Goal: Task Accomplishment & Management: Manage account settings

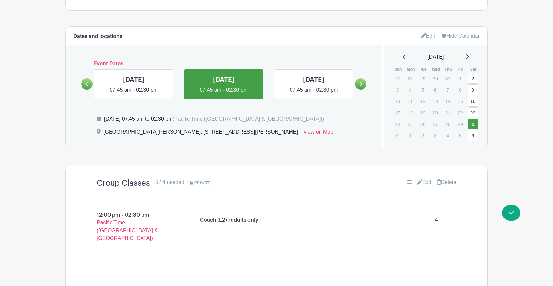
scroll to position [235, 0]
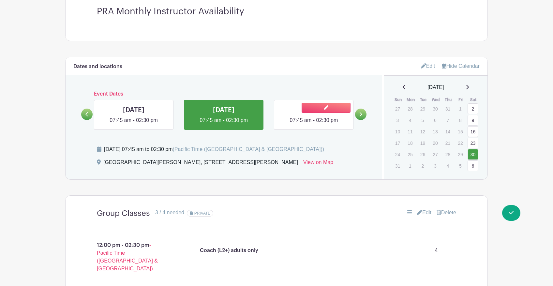
click at [314, 124] on link at bounding box center [314, 124] width 0 height 0
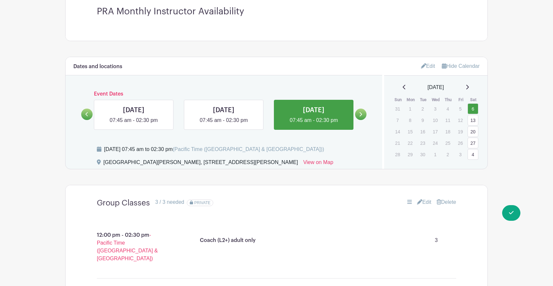
click at [278, 204] on div "Group Classes 3 / 3 needed PRIVATE" at bounding box center [217, 202] width 240 height 9
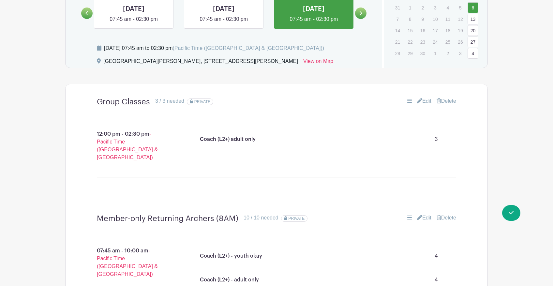
scroll to position [333, 0]
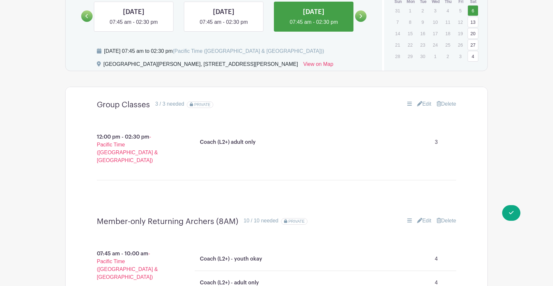
click at [360, 129] on div "12:00 pm - 02:30 pm - Pacific Time ([GEOGRAPHIC_DATA] & [GEOGRAPHIC_DATA]) Coac…" at bounding box center [276, 163] width 391 height 97
click at [361, 19] on link at bounding box center [360, 15] width 11 height 11
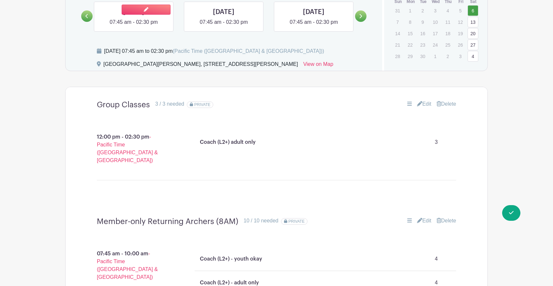
click at [134, 26] on link at bounding box center [134, 26] width 0 height 0
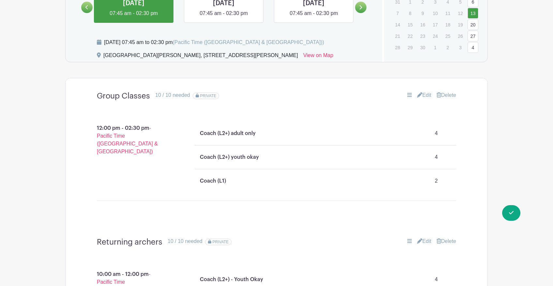
scroll to position [346, 0]
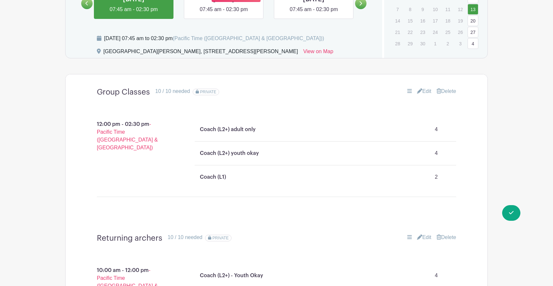
click at [224, 13] on link at bounding box center [224, 13] width 0 height 0
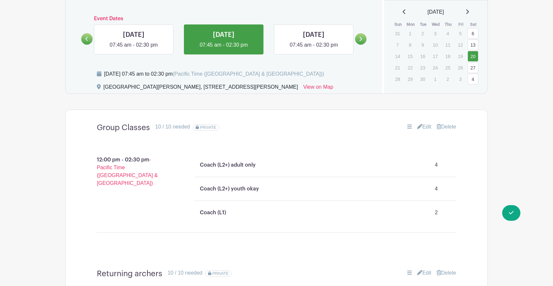
scroll to position [299, 0]
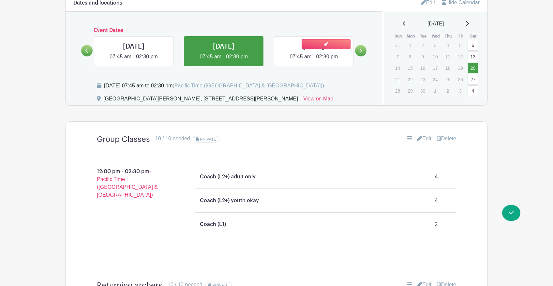
click at [314, 61] on link at bounding box center [314, 61] width 0 height 0
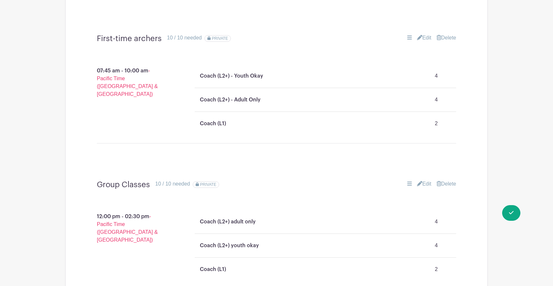
scroll to position [525, 0]
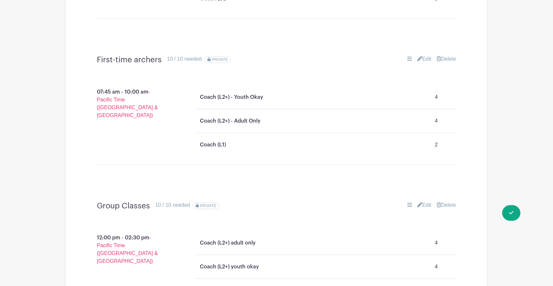
click at [411, 204] on div "Edit [GEOGRAPHIC_DATA]" at bounding box center [397, 205] width 120 height 8
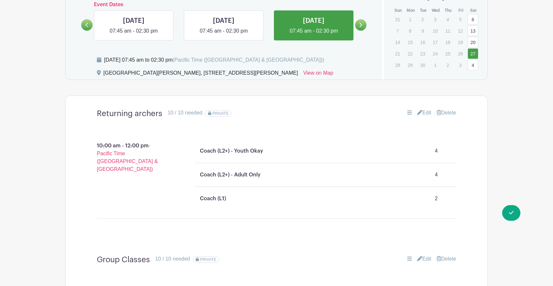
scroll to position [326, 0]
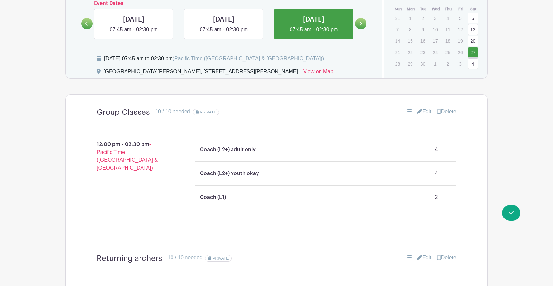
click at [365, 24] on link at bounding box center [360, 23] width 11 height 11
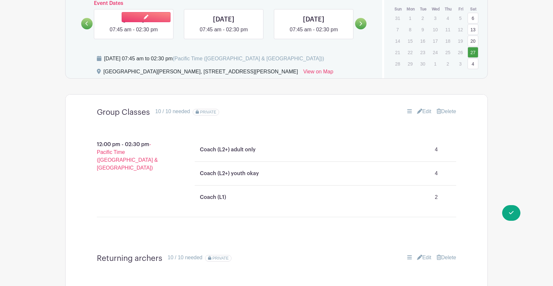
click at [134, 34] on link at bounding box center [134, 34] width 0 height 0
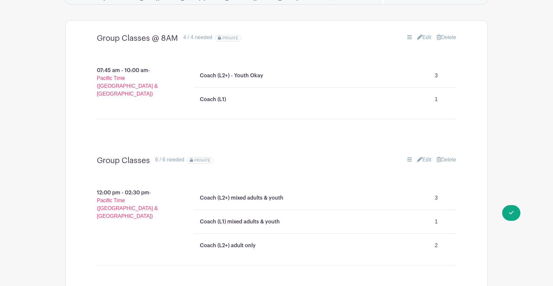
scroll to position [401, 0]
click at [276, 245] on div "Coach (L2+) adult only 2" at bounding box center [325, 245] width 257 height 18
click at [423, 162] on link "Edit" at bounding box center [424, 159] width 14 height 8
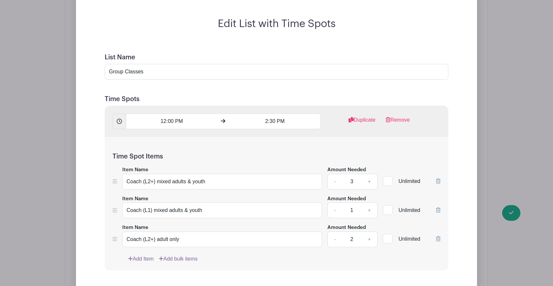
scroll to position [670, 0]
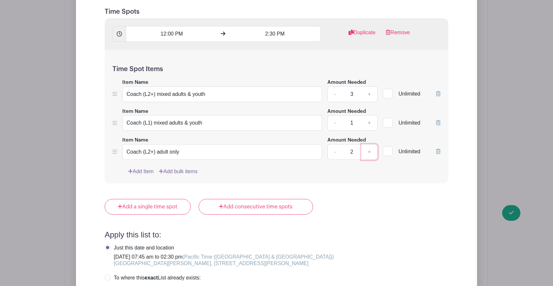
click at [373, 153] on link "+" at bounding box center [369, 152] width 16 height 16
type input "4"
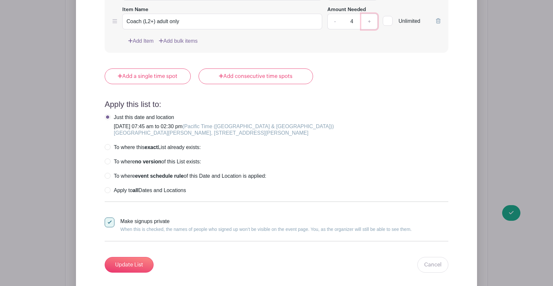
scroll to position [844, 0]
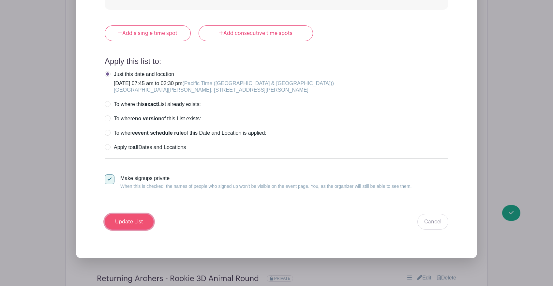
click at [147, 216] on input "Update List" at bounding box center [129, 222] width 49 height 16
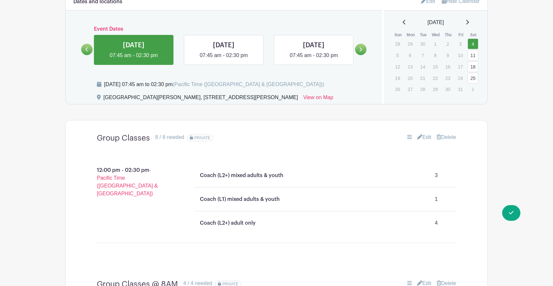
scroll to position [289, 0]
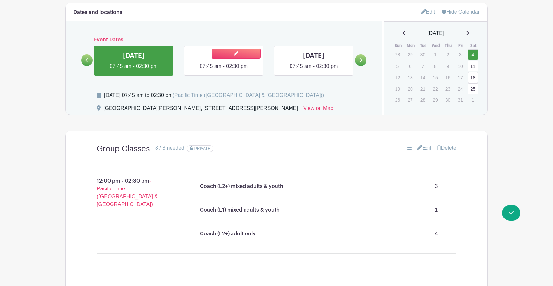
click at [224, 70] on link at bounding box center [224, 70] width 0 height 0
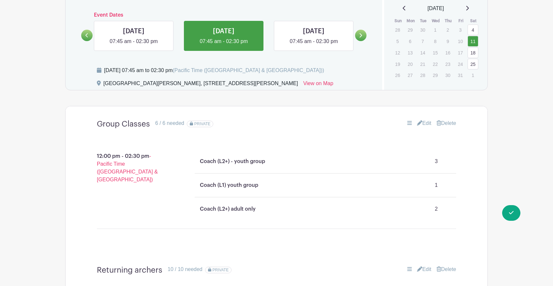
scroll to position [313, 0]
click at [314, 46] on link at bounding box center [314, 46] width 0 height 0
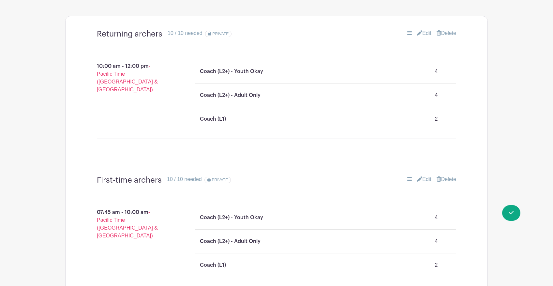
scroll to position [306, 0]
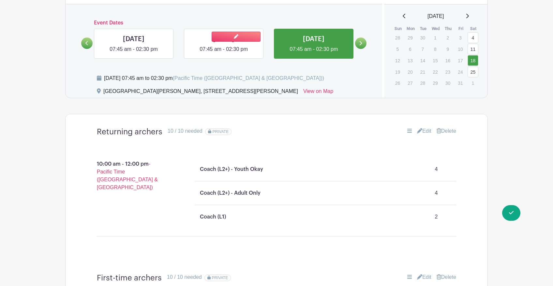
click at [224, 53] on link at bounding box center [224, 53] width 0 height 0
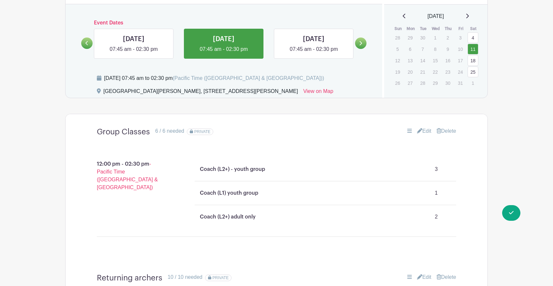
click at [419, 131] on link "Edit" at bounding box center [424, 131] width 14 height 8
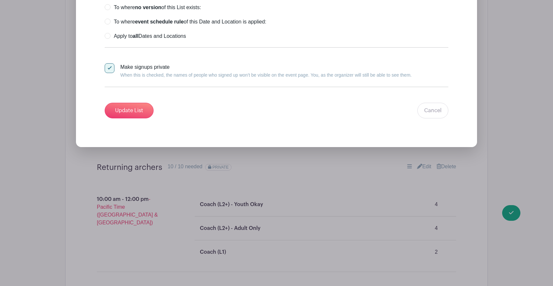
scroll to position [733, 0]
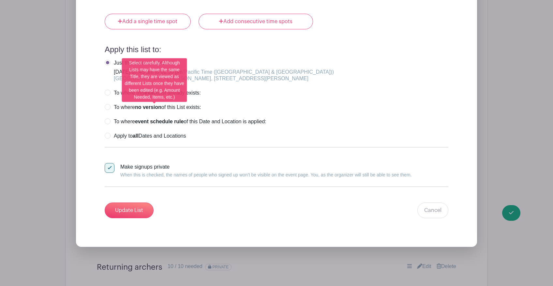
click at [109, 107] on label "To where no version of this List exists:" at bounding box center [153, 107] width 97 height 7
radio input "true"
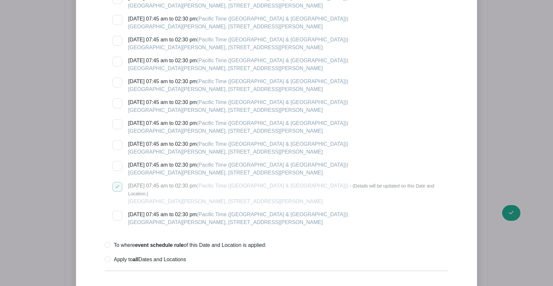
scroll to position [1233, 0]
click at [119, 210] on div at bounding box center [118, 215] width 10 height 10
click at [117, 210] on input "[DATE] 07:45 am to 02:30 pm (Pacific Time ([GEOGRAPHIC_DATA] & [GEOGRAPHIC_DATA…" at bounding box center [115, 212] width 4 height 4
checkbox input "true"
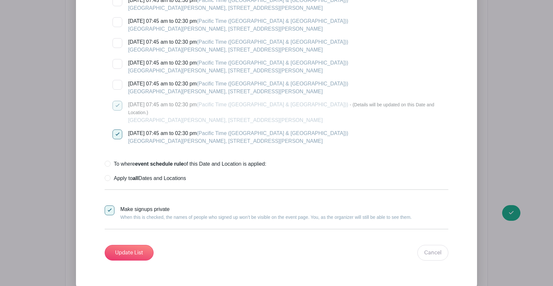
scroll to position [1355, 0]
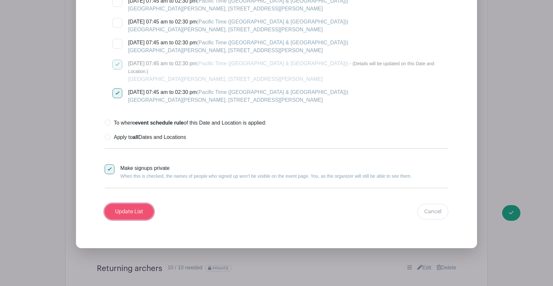
click at [139, 204] on input "Update List" at bounding box center [129, 212] width 49 height 16
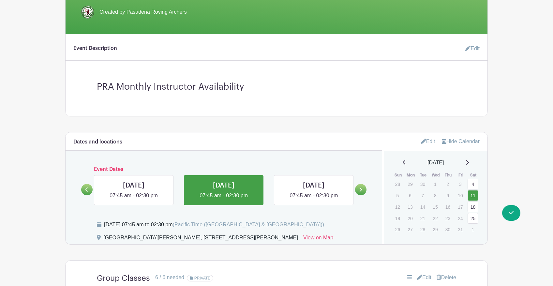
scroll to position [259, 0]
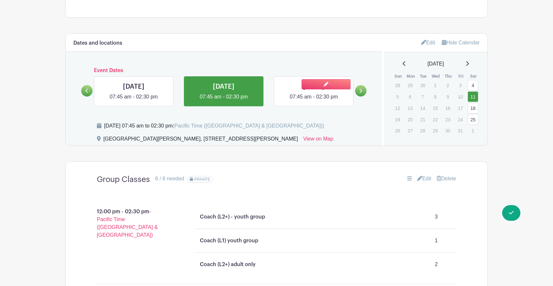
click at [314, 101] on link at bounding box center [314, 101] width 0 height 0
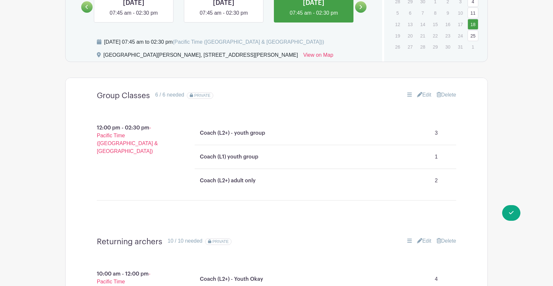
scroll to position [277, 0]
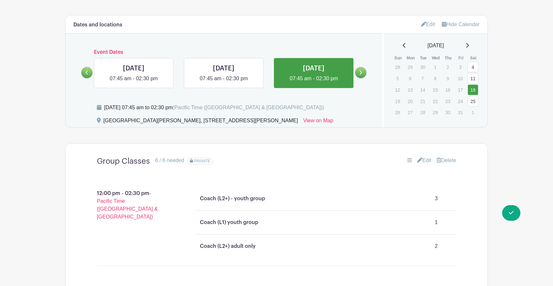
click at [359, 71] on icon at bounding box center [360, 72] width 3 height 5
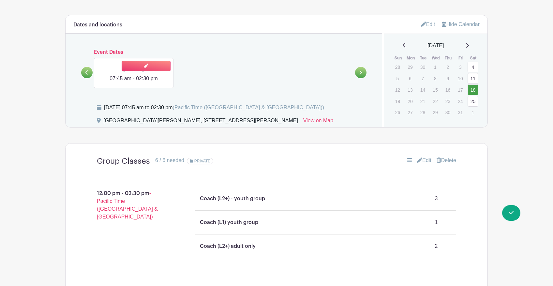
click at [134, 83] on link at bounding box center [134, 83] width 0 height 0
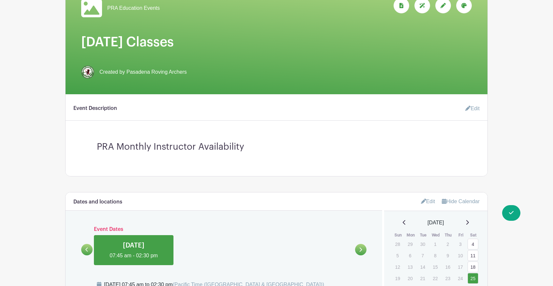
scroll to position [160, 0]
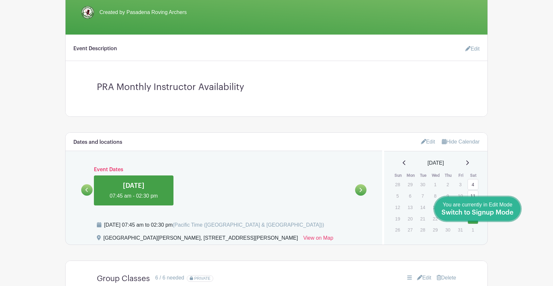
click at [513, 219] on link "Done Editing You are currently in Edit Mode Switch to Signup Mode" at bounding box center [478, 209] width 86 height 24
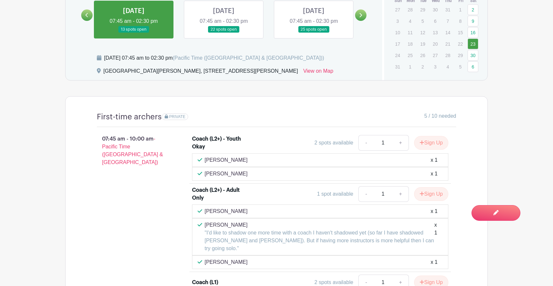
scroll to position [313, 0]
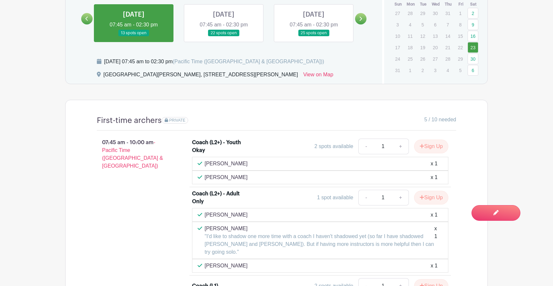
click at [224, 37] on link at bounding box center [224, 37] width 0 height 0
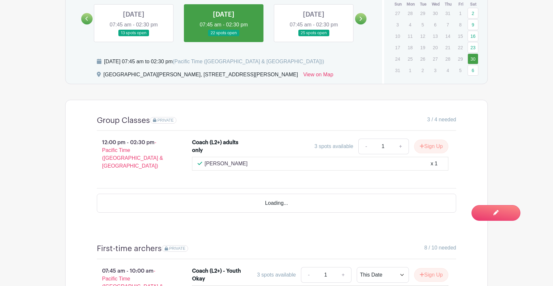
click at [314, 37] on link at bounding box center [314, 37] width 0 height 0
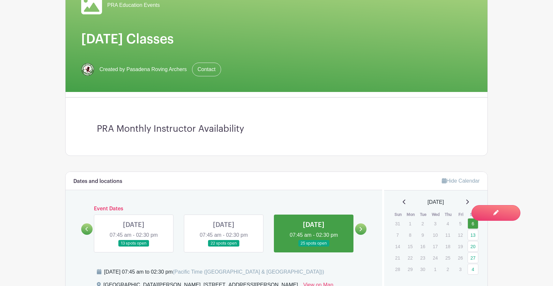
scroll to position [111, 0]
